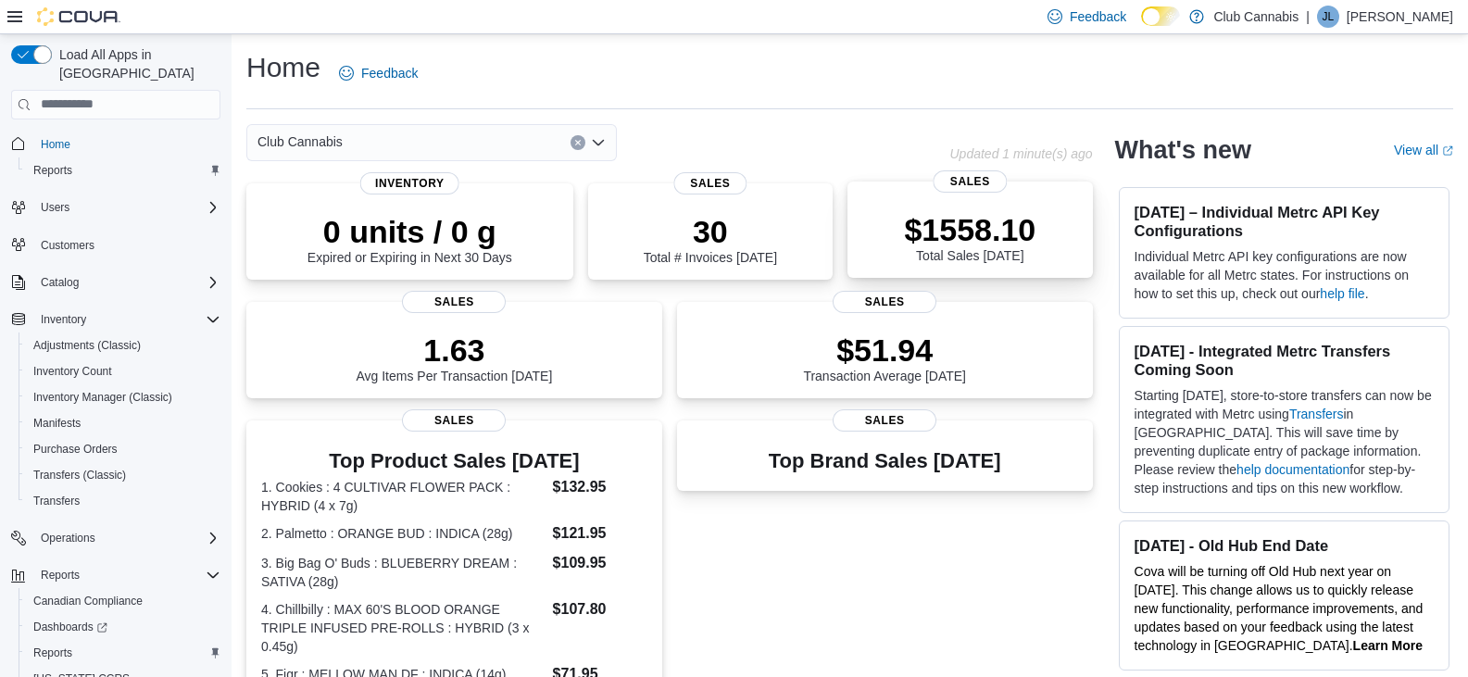
click at [913, 221] on p "$1558.10" at bounding box center [969, 229] width 131 height 37
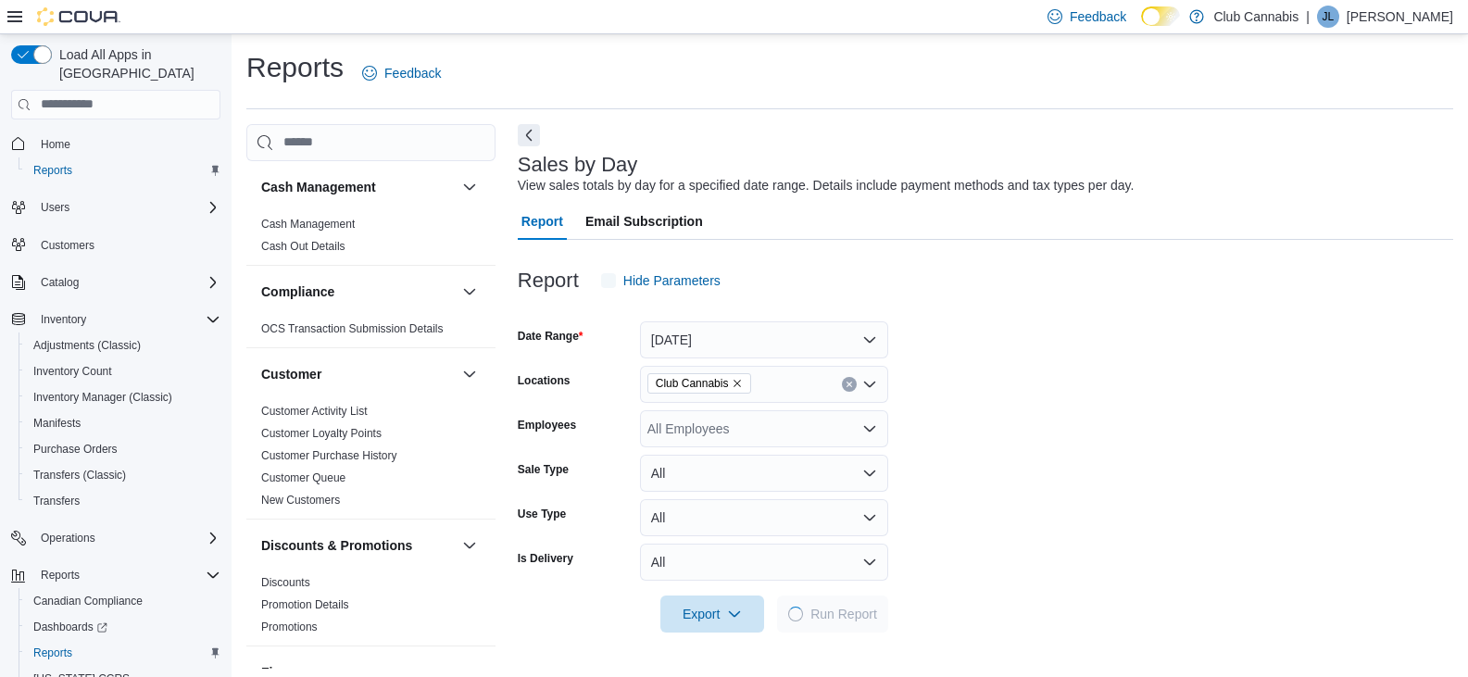
scroll to position [6, 0]
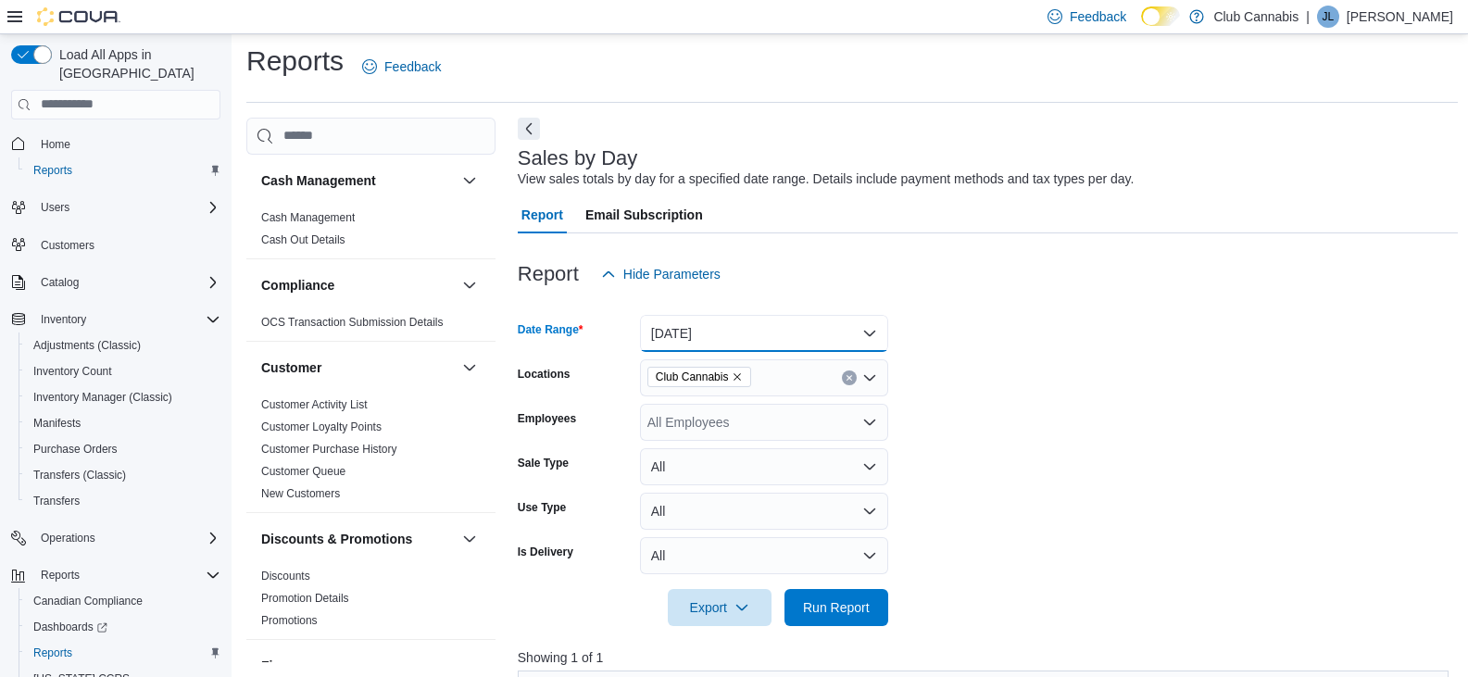
click at [865, 332] on button "[DATE]" at bounding box center [764, 333] width 248 height 37
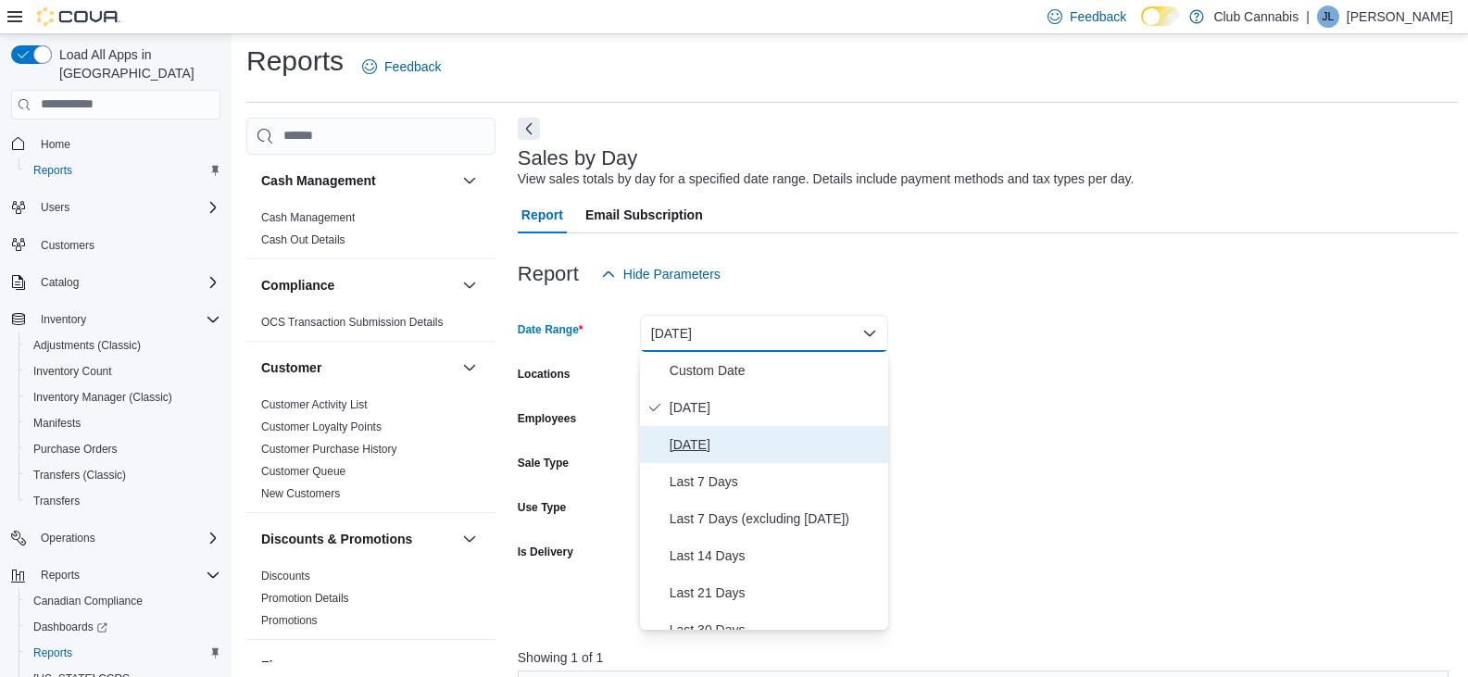
click at [694, 448] on span "[DATE]" at bounding box center [774, 444] width 211 height 22
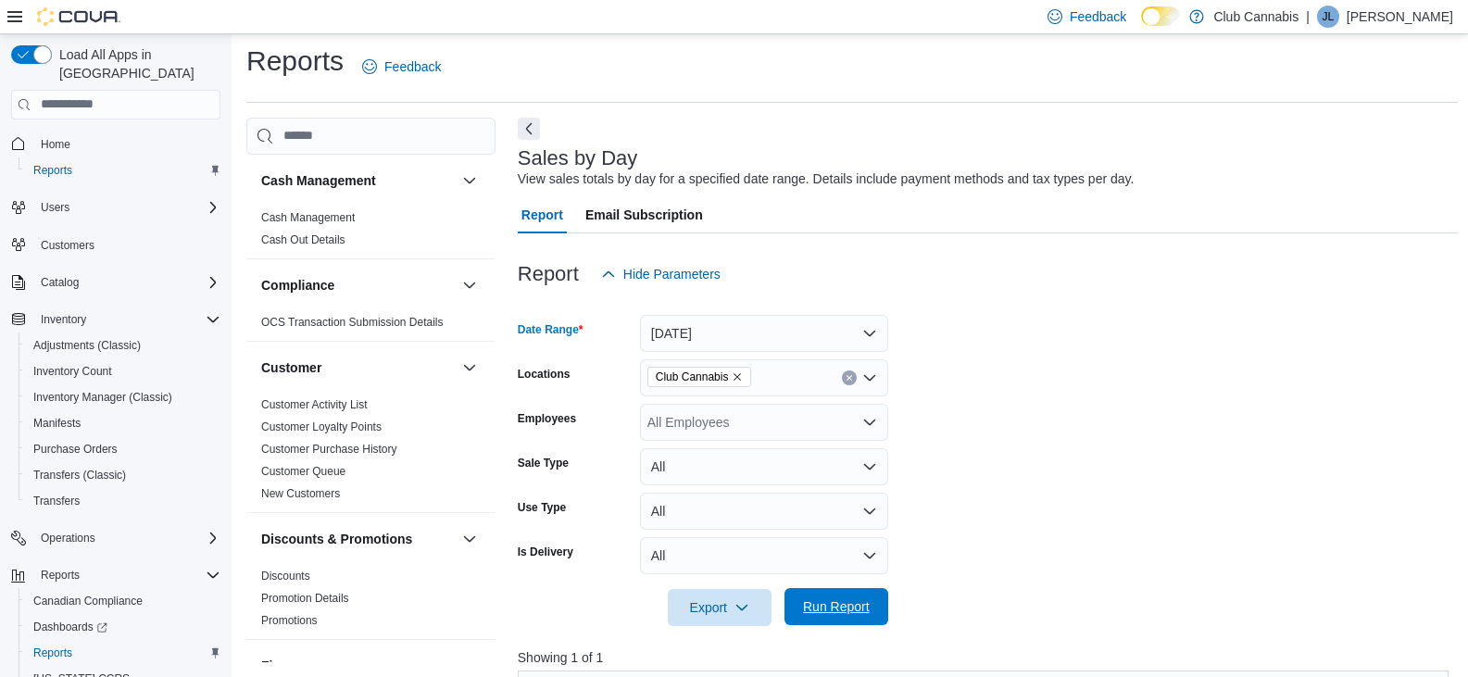
click at [828, 601] on span "Run Report" at bounding box center [836, 606] width 67 height 19
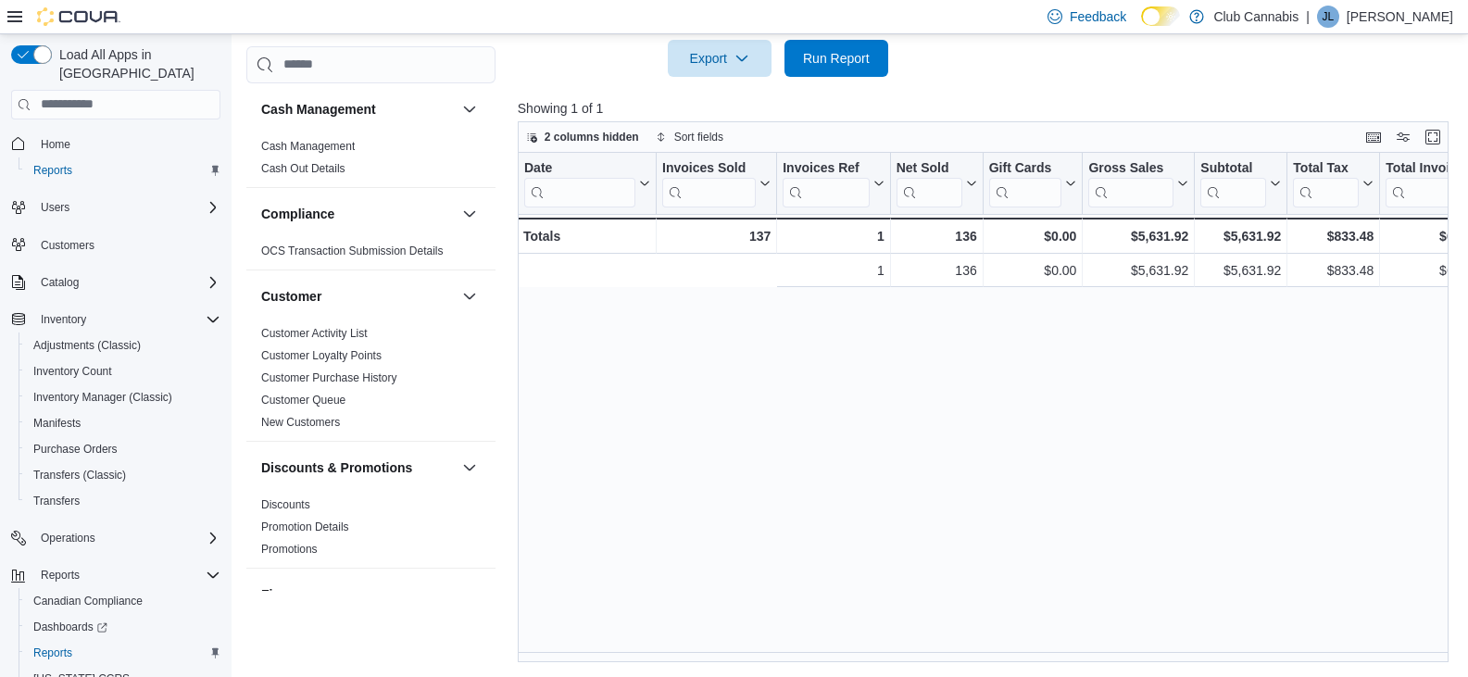
scroll to position [0, 822]
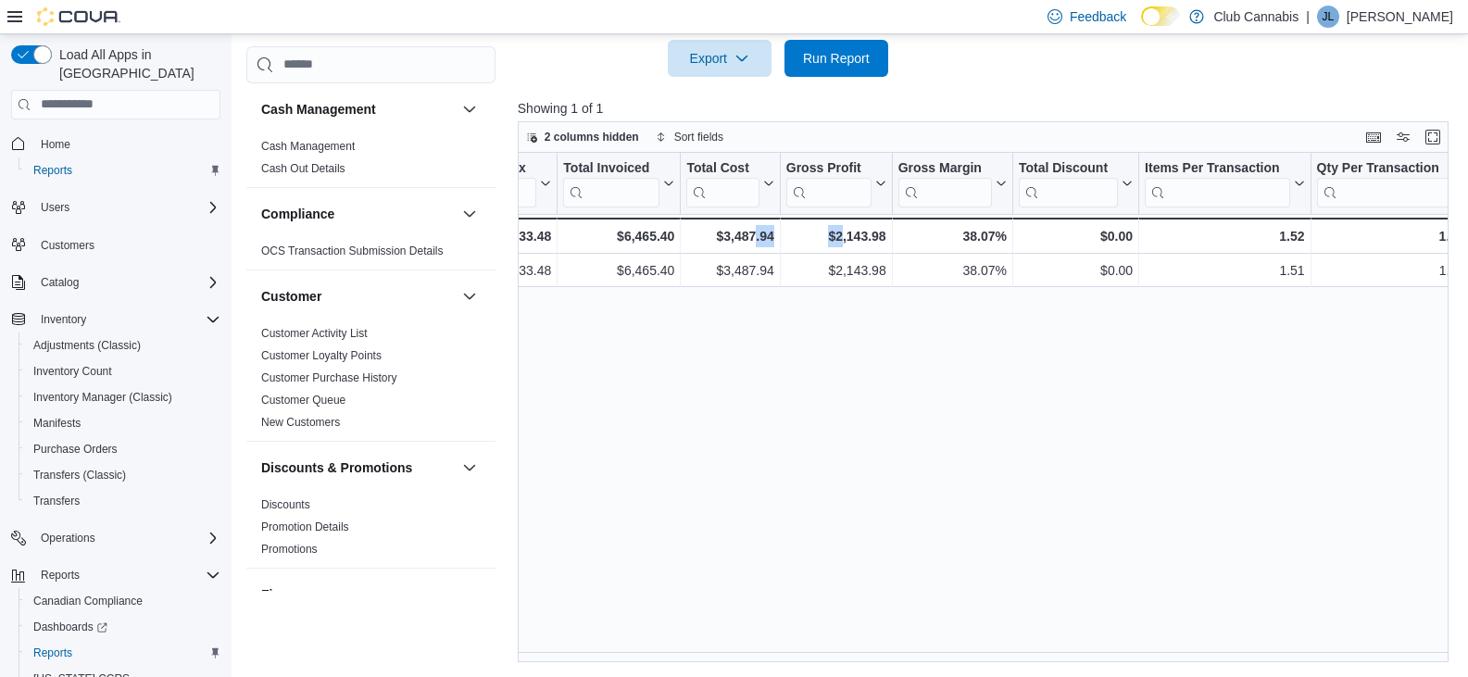
drag, startPoint x: 841, startPoint y: 651, endPoint x: 757, endPoint y: 671, distance: 86.7
click at [757, 671] on div "Reports Feedback Cash Management Cash Management Cash Out Details Compliance OC…" at bounding box center [851, 78] width 1241 height 1199
